Goal: Transaction & Acquisition: Purchase product/service

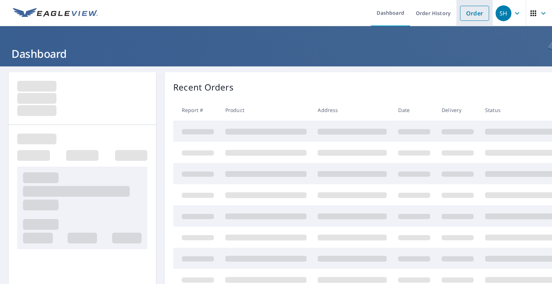
click at [475, 11] on link "Order" at bounding box center [474, 13] width 29 height 15
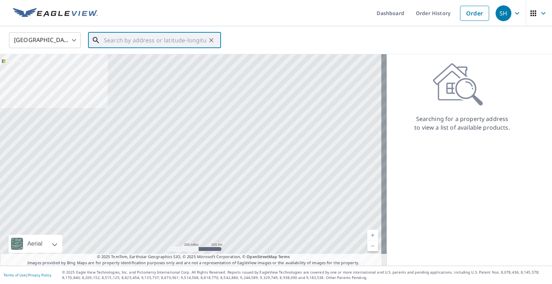
click at [121, 37] on input "text" at bounding box center [155, 40] width 102 height 20
paste input "674 [PERSON_NAME] LN"
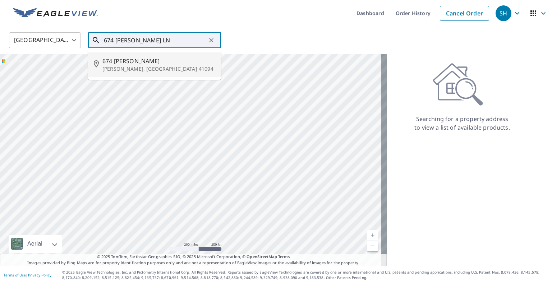
click at [132, 61] on span "674 [PERSON_NAME]" at bounding box center [158, 61] width 113 height 9
type input "[STREET_ADDRESS][PERSON_NAME][PERSON_NAME]"
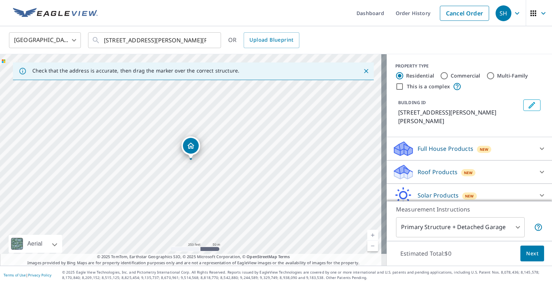
click at [468, 45] on div "United States [GEOGRAPHIC_DATA] ​ [STREET_ADDRESS][PERSON_NAME][PERSON_NAME] ​ …" at bounding box center [274, 40] width 540 height 17
click at [419, 168] on p "Roof Products" at bounding box center [438, 172] width 40 height 9
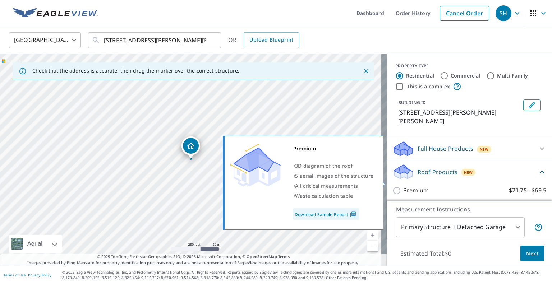
click at [393, 187] on input "Premium $21.75 - $69.5" at bounding box center [398, 191] width 11 height 9
checkbox input "true"
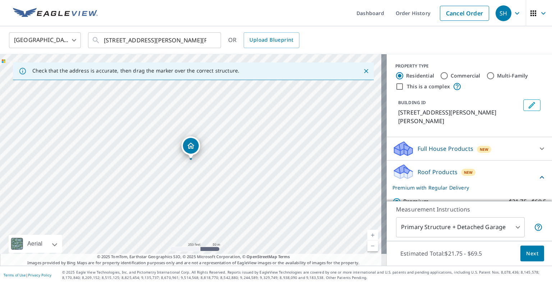
click at [532, 252] on span "Next" at bounding box center [532, 253] width 12 height 9
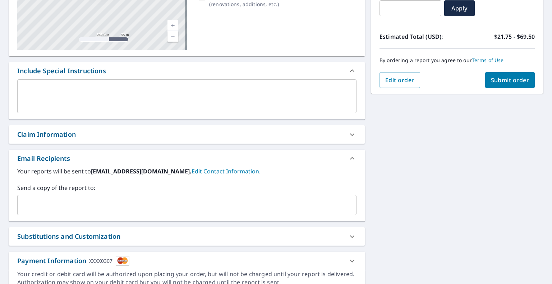
scroll to position [144, 0]
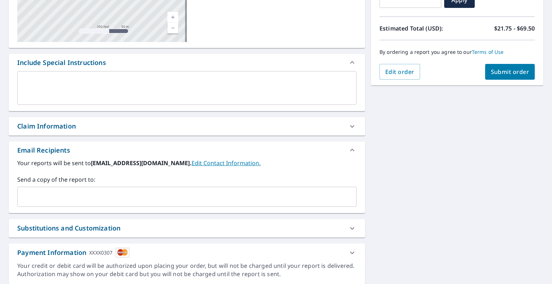
click at [87, 130] on div "Claim Information" at bounding box center [180, 127] width 326 height 10
checkbox input "true"
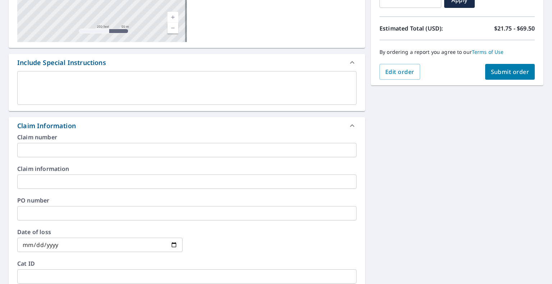
drag, startPoint x: 87, startPoint y: 155, endPoint x: 91, endPoint y: 152, distance: 4.3
click at [89, 154] on input "text" at bounding box center [186, 150] width 339 height 14
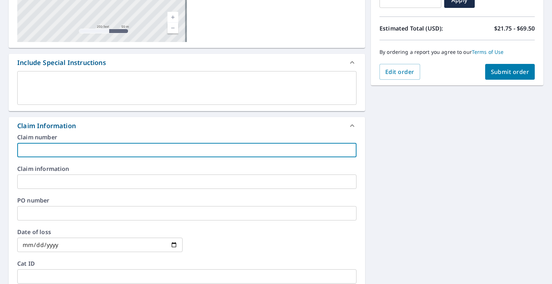
paste input "20618048"
type input "20618048"
checkbox input "true"
type input "20618048"
click at [508, 76] on button "Submit order" at bounding box center [510, 72] width 50 height 16
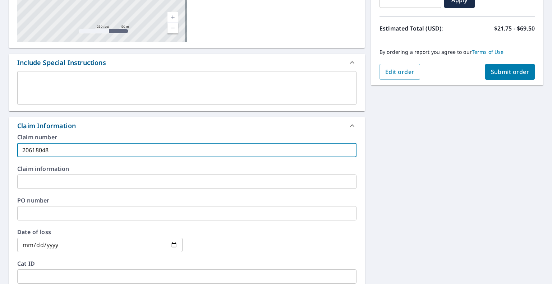
checkbox input "true"
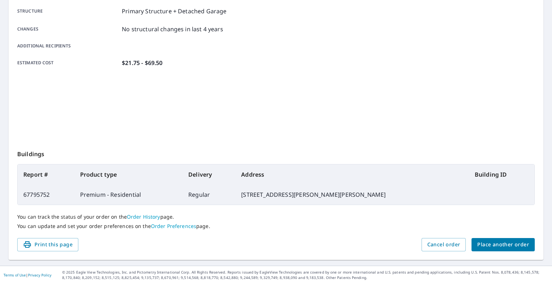
scroll to position [138, 0]
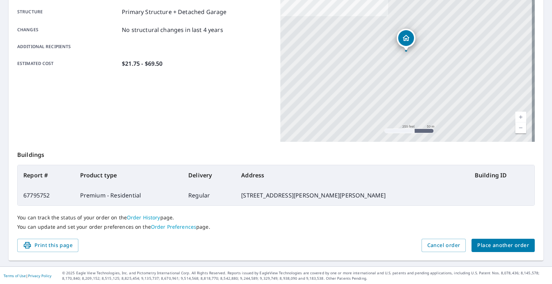
click at [480, 243] on span "Place another order" at bounding box center [503, 245] width 52 height 9
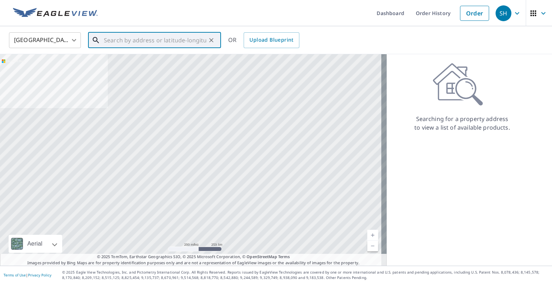
click at [145, 38] on input "text" at bounding box center [155, 40] width 102 height 20
paste input "7981 E 900 N"
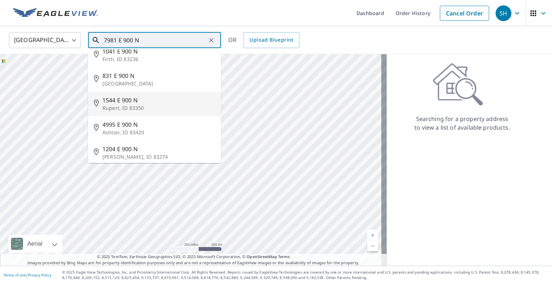
scroll to position [14, 0]
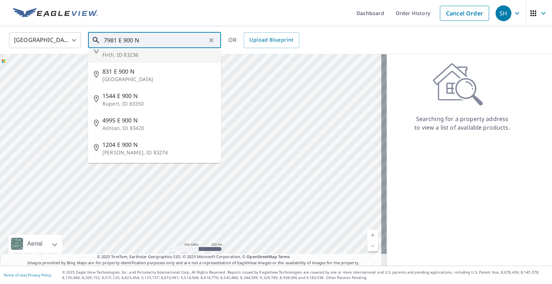
click at [114, 40] on input "7981 E 900 N" at bounding box center [155, 40] width 102 height 20
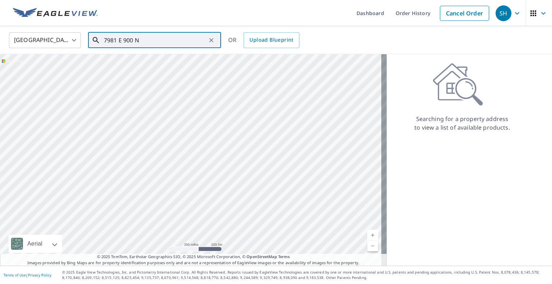
click at [153, 40] on input "7981 E 900 N" at bounding box center [155, 40] width 102 height 20
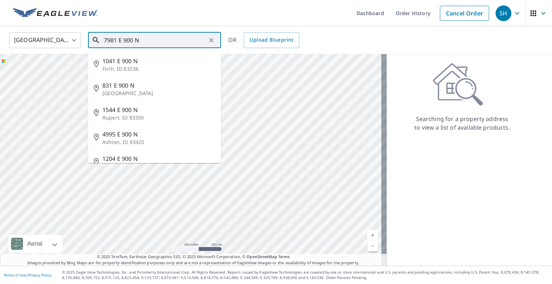
paste input "Ossian"
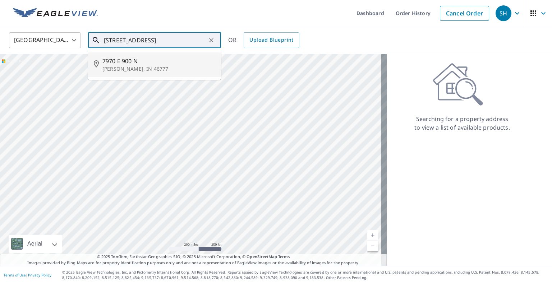
click at [135, 68] on p "[PERSON_NAME], IN 46777" at bounding box center [158, 68] width 113 height 7
type input "[STREET_ADDRESS]"
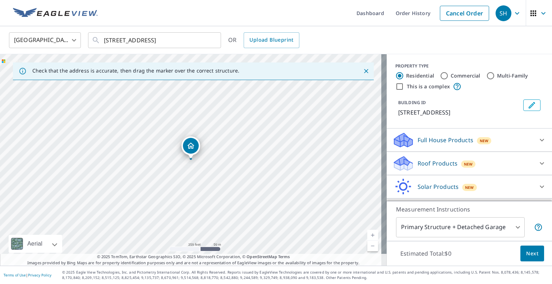
click at [433, 164] on p "Roof Products" at bounding box center [438, 163] width 40 height 9
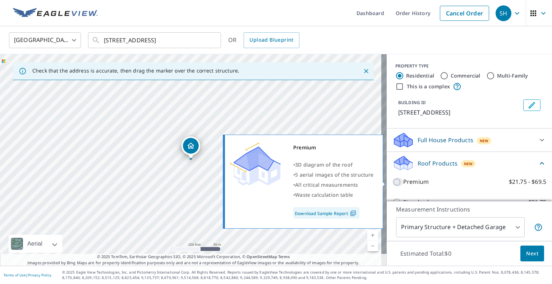
click at [397, 179] on input "Premium $21.75 - $69.5" at bounding box center [398, 182] width 11 height 9
checkbox input "true"
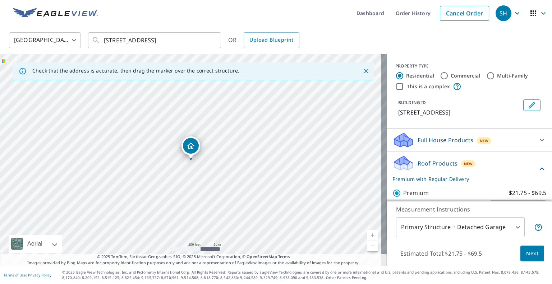
click at [532, 252] on span "Next" at bounding box center [532, 253] width 12 height 9
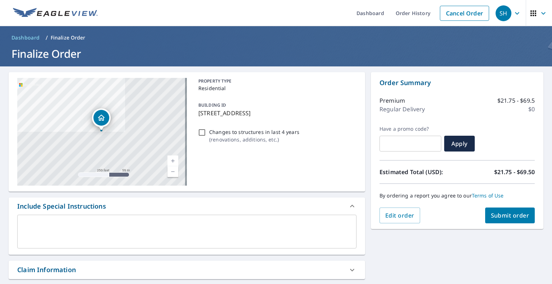
click at [78, 274] on div "Claim Information" at bounding box center [180, 270] width 326 height 10
checkbox input "true"
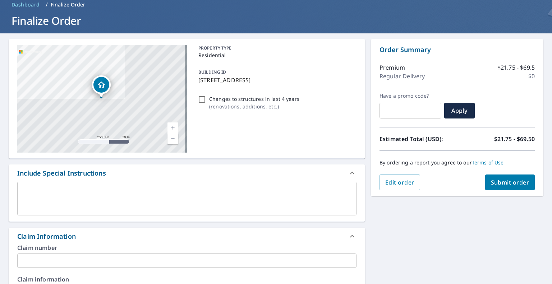
scroll to position [72, 0]
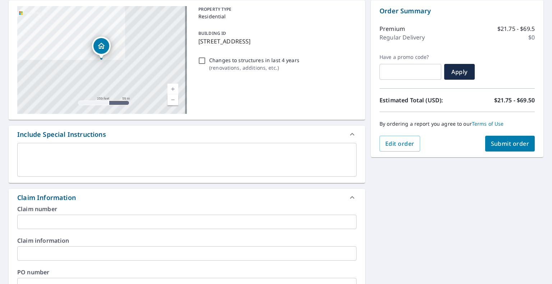
click at [82, 225] on input "text" at bounding box center [186, 222] width 339 height 14
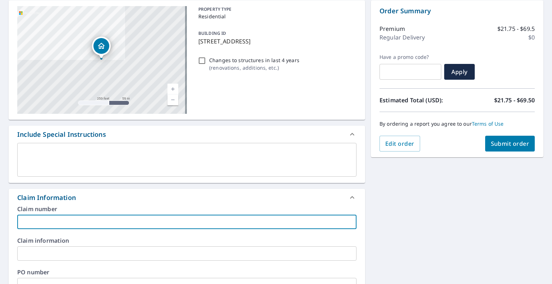
paste input "20614275"
type input "20614275"
checkbox input "true"
type input "20614275"
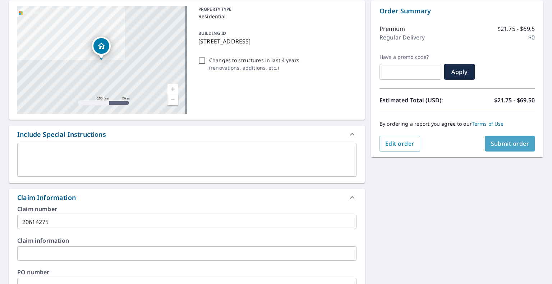
click at [509, 147] on span "Submit order" at bounding box center [510, 144] width 38 height 8
checkbox input "true"
